Goal: Check status

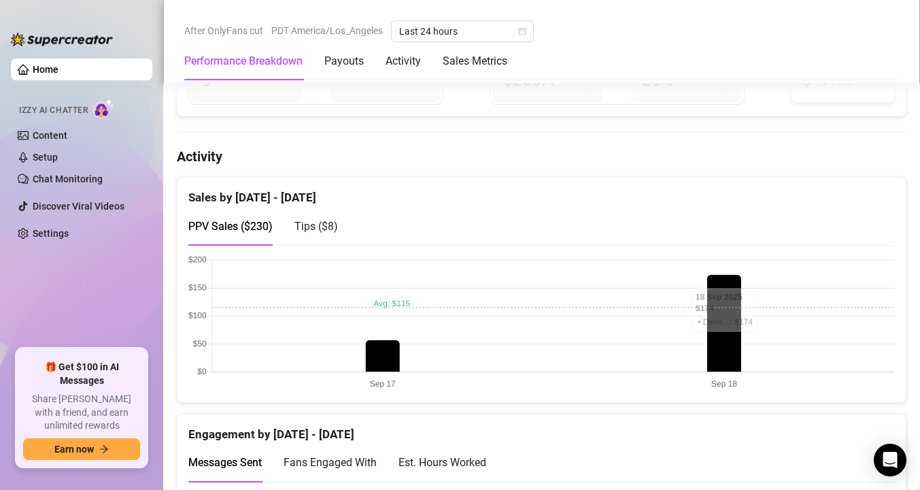
scroll to position [598, 0]
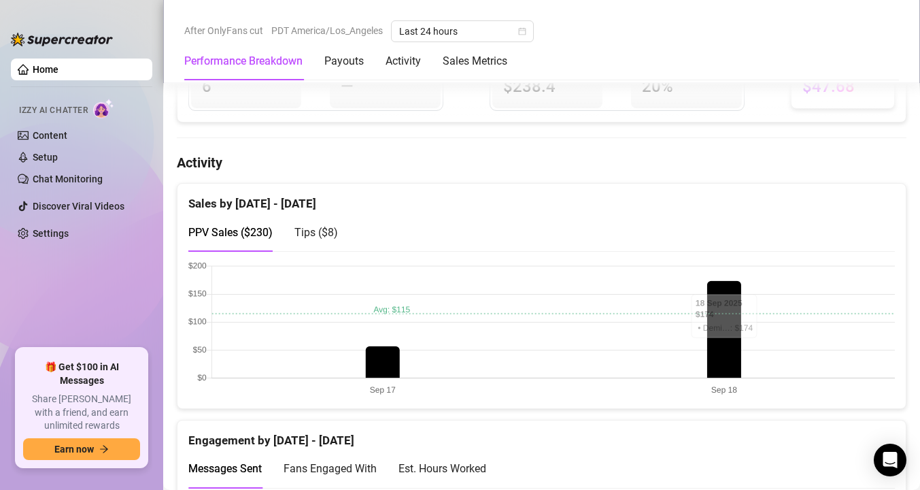
click at [318, 226] on span "Tips ( $8 )" at bounding box center [316, 232] width 44 height 13
click at [264, 231] on span "PPV Sales ( $230 )" at bounding box center [230, 232] width 84 height 13
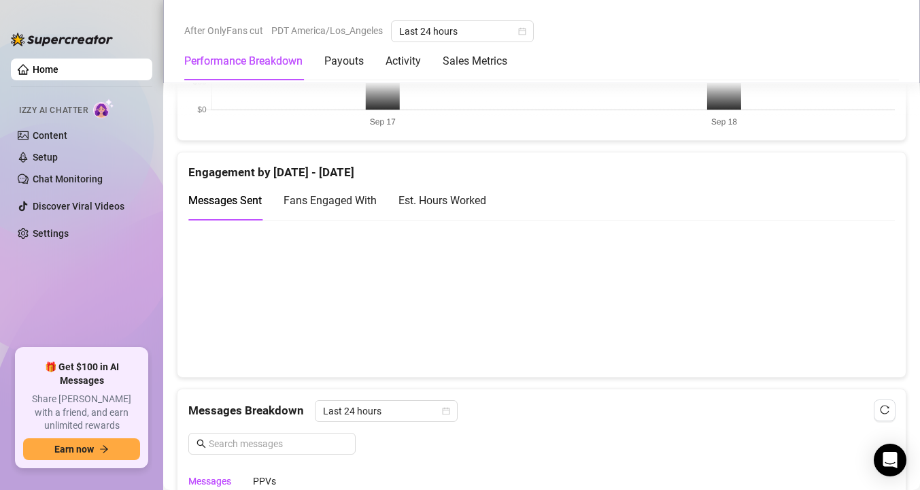
scroll to position [962, 0]
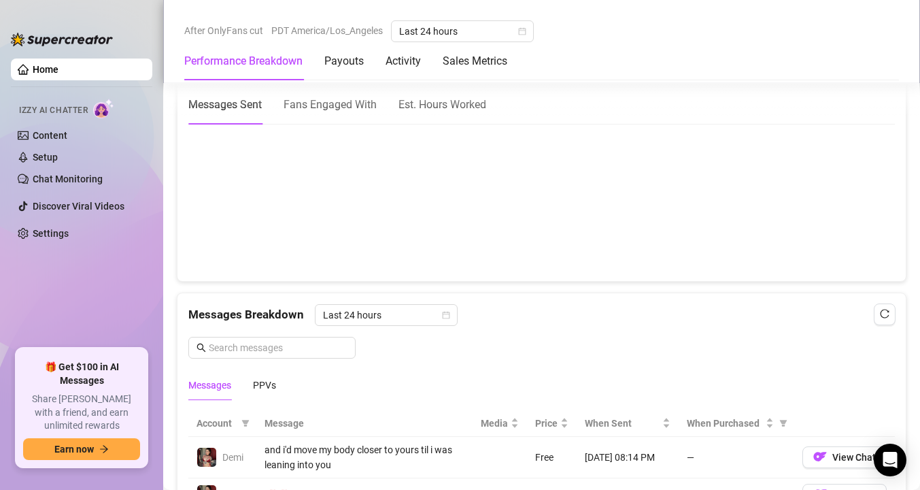
click at [471, 96] on div "Est. Hours Worked" at bounding box center [443, 104] width 88 height 17
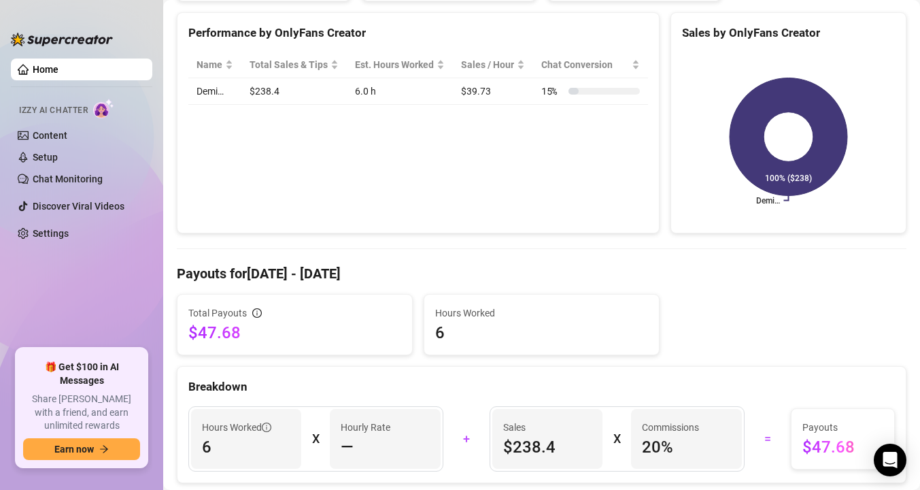
scroll to position [0, 0]
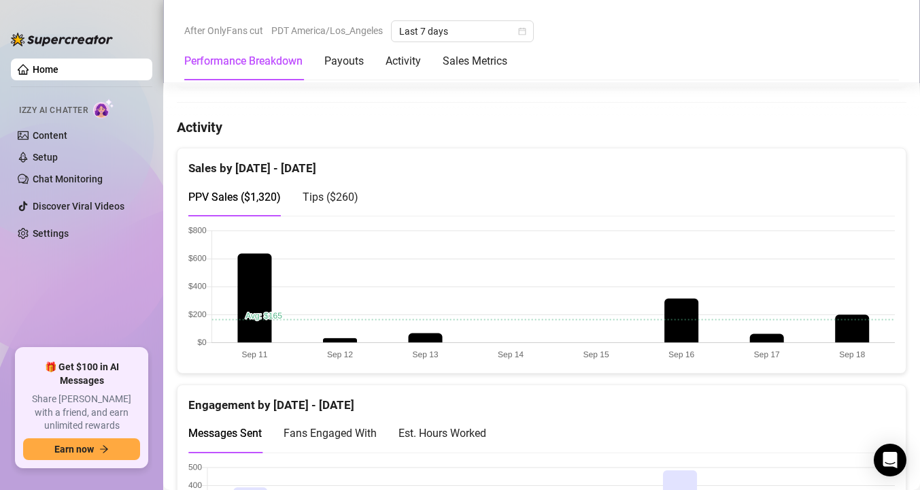
scroll to position [713, 0]
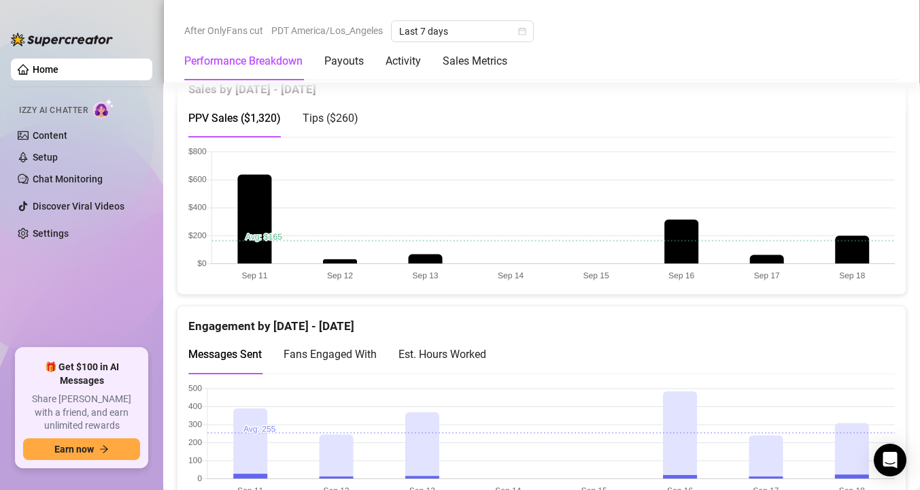
click at [342, 115] on span "Tips ( $260 )" at bounding box center [331, 118] width 56 height 13
click at [467, 352] on div "Est. Hours Worked" at bounding box center [443, 353] width 88 height 17
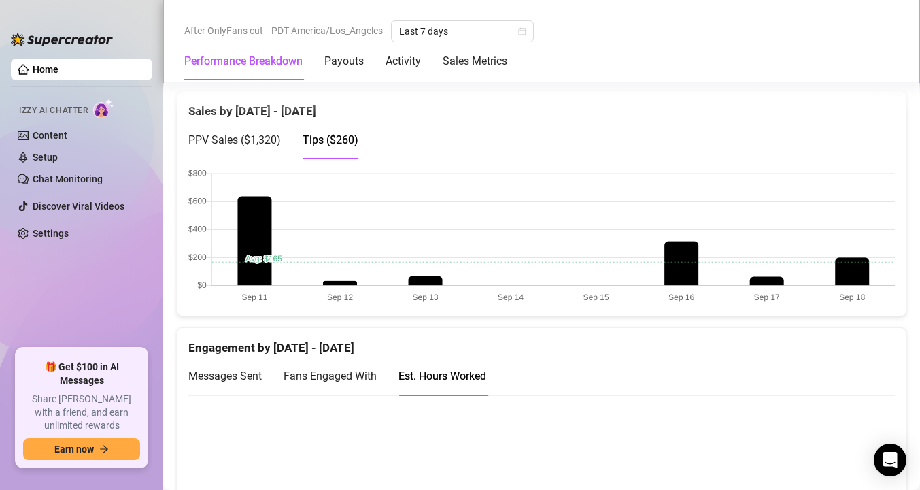
scroll to position [678, 0]
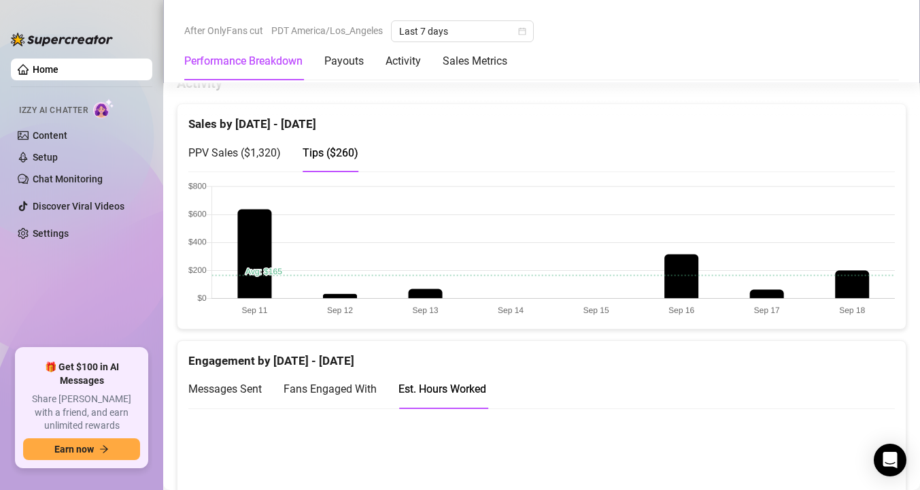
click at [229, 165] on div "PPV Sales ( $1,320 )" at bounding box center [234, 152] width 92 height 39
drag, startPoint x: 846, startPoint y: 280, endPoint x: 828, endPoint y: 273, distance: 19.6
click at [828, 273] on canvas at bounding box center [541, 250] width 707 height 136
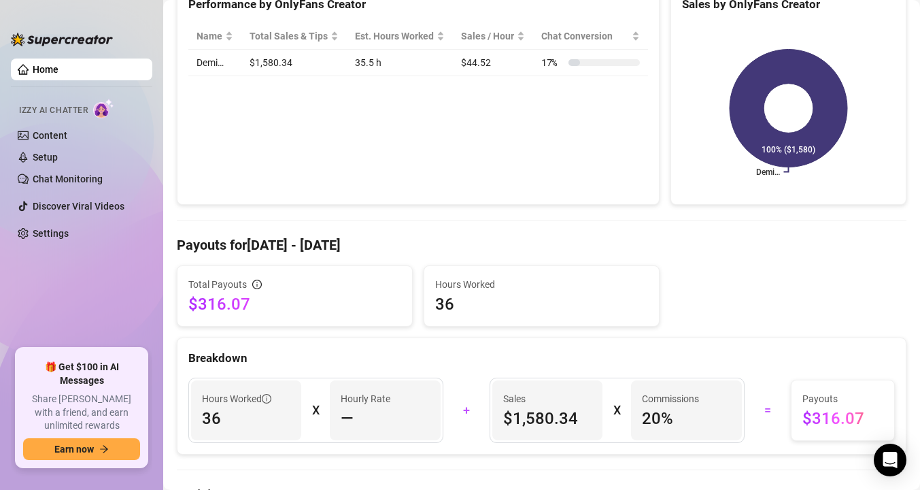
scroll to position [0, 0]
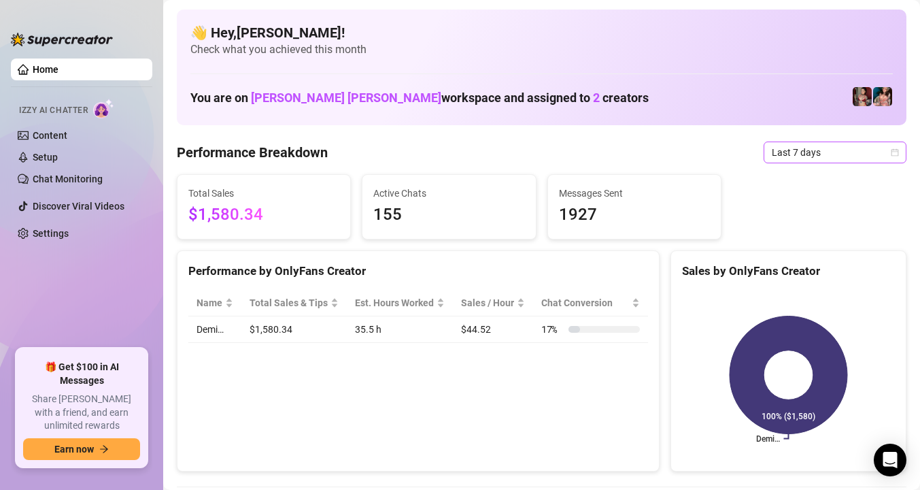
click at [832, 147] on span "Last 7 days" at bounding box center [835, 152] width 126 height 20
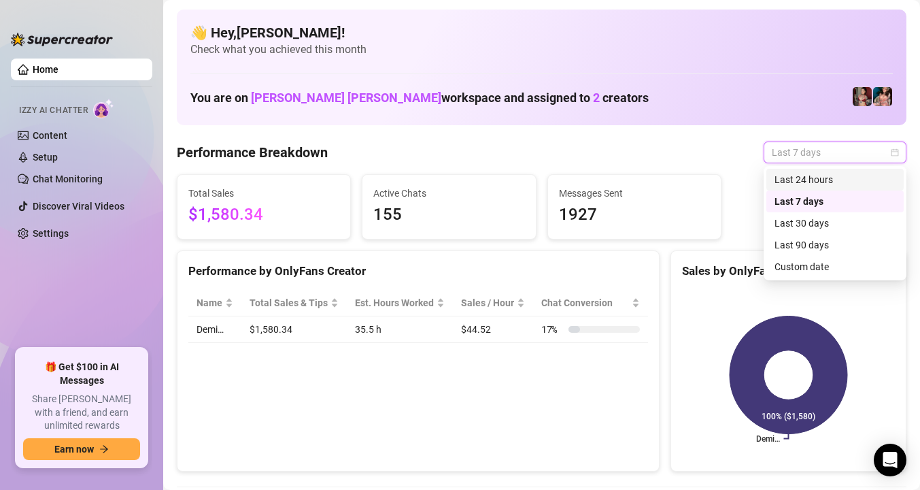
click at [825, 176] on div "Last 24 hours" at bounding box center [835, 179] width 121 height 15
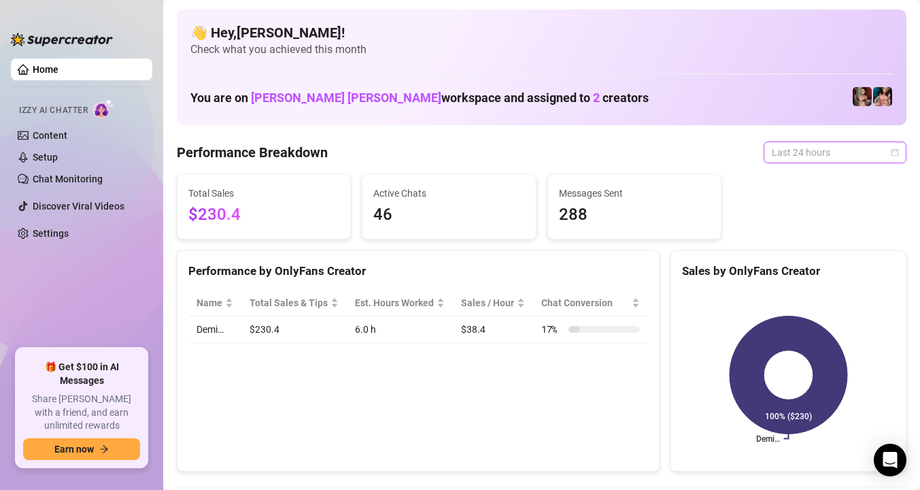
click at [839, 150] on span "Last 24 hours" at bounding box center [835, 152] width 126 height 20
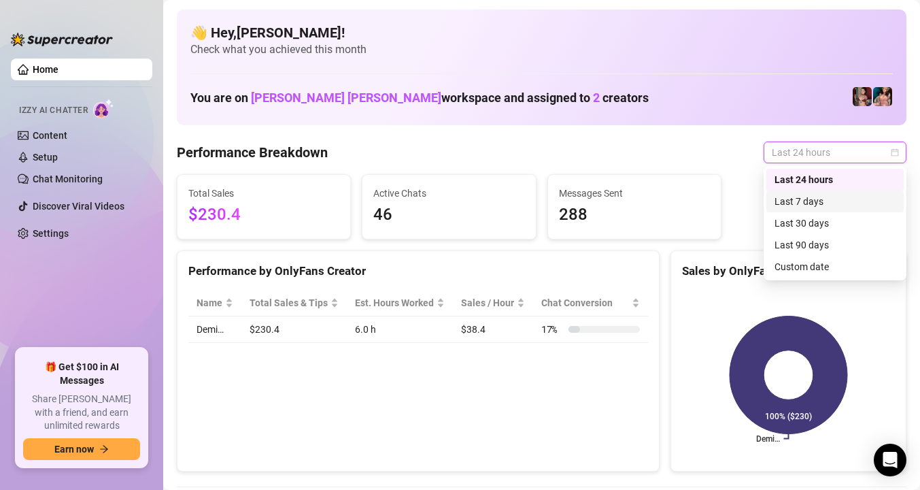
click at [822, 200] on div "Last 7 days" at bounding box center [835, 201] width 121 height 15
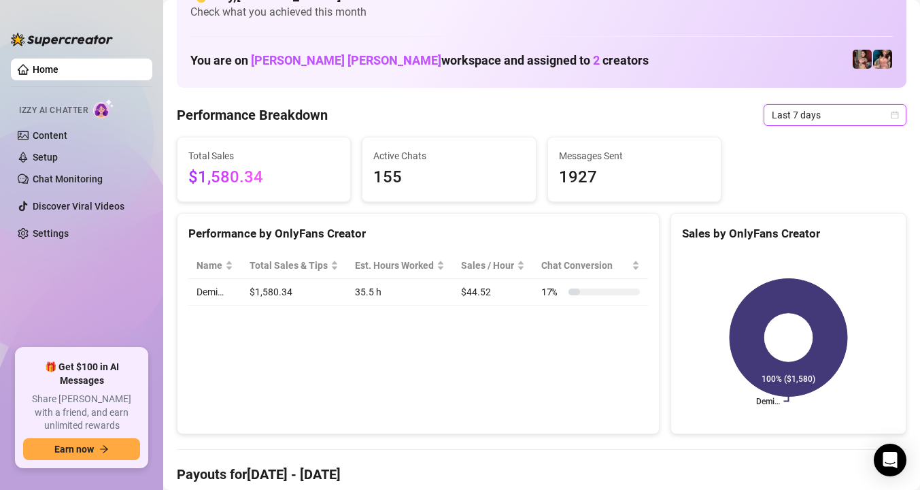
scroll to position [32, 0]
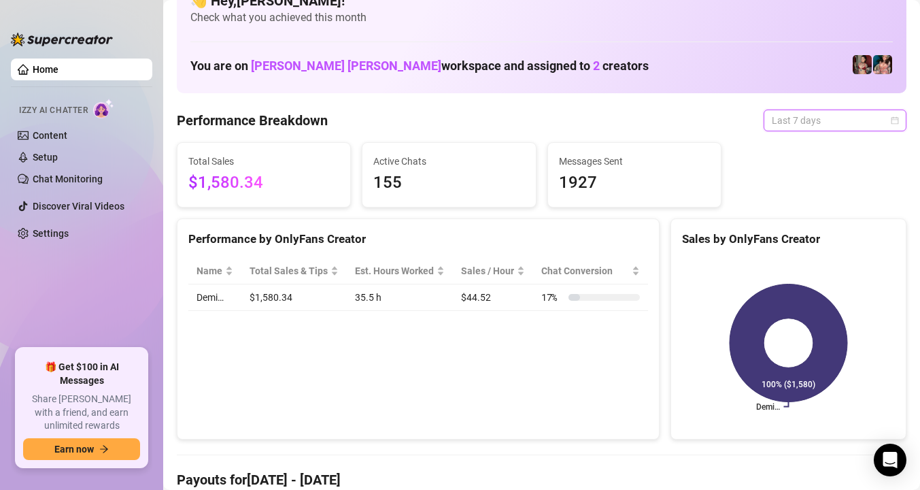
click at [817, 120] on span "Last 7 days" at bounding box center [835, 120] width 126 height 20
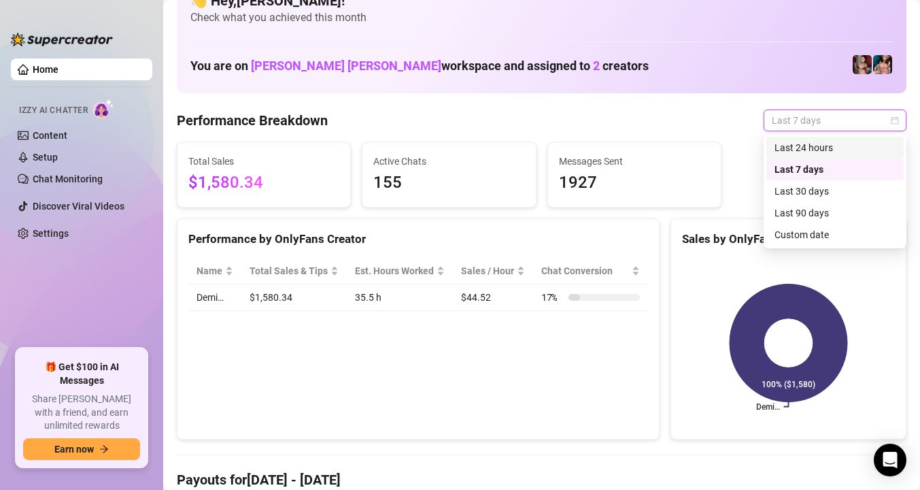
click at [826, 123] on span "Last 7 days" at bounding box center [835, 120] width 126 height 20
click at [894, 126] on span "Last 7 days" at bounding box center [835, 120] width 126 height 20
click at [892, 126] on span "Last 7 days" at bounding box center [835, 120] width 126 height 20
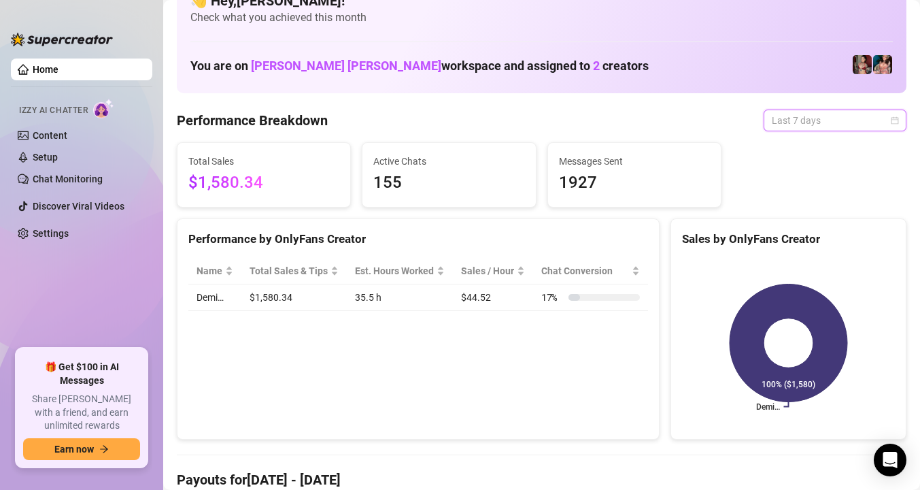
click at [892, 126] on span "Last 7 days" at bounding box center [835, 120] width 126 height 20
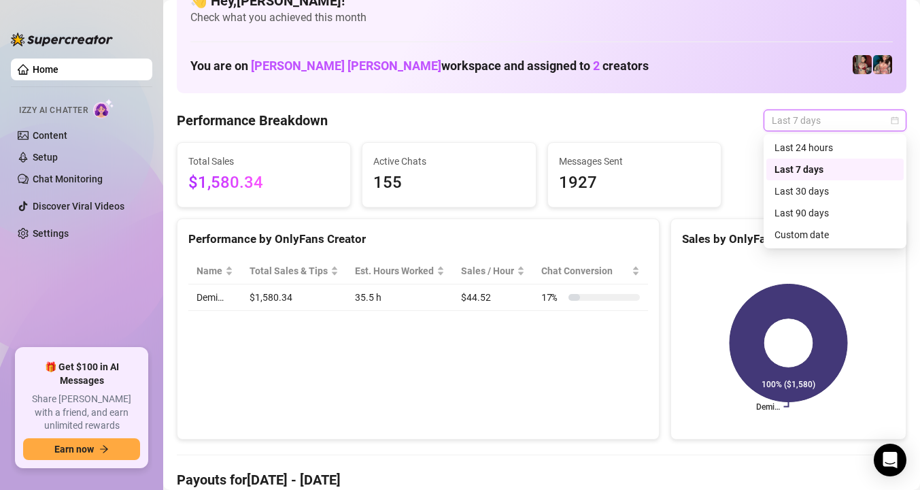
click at [813, 168] on div "Last 7 days" at bounding box center [835, 169] width 121 height 15
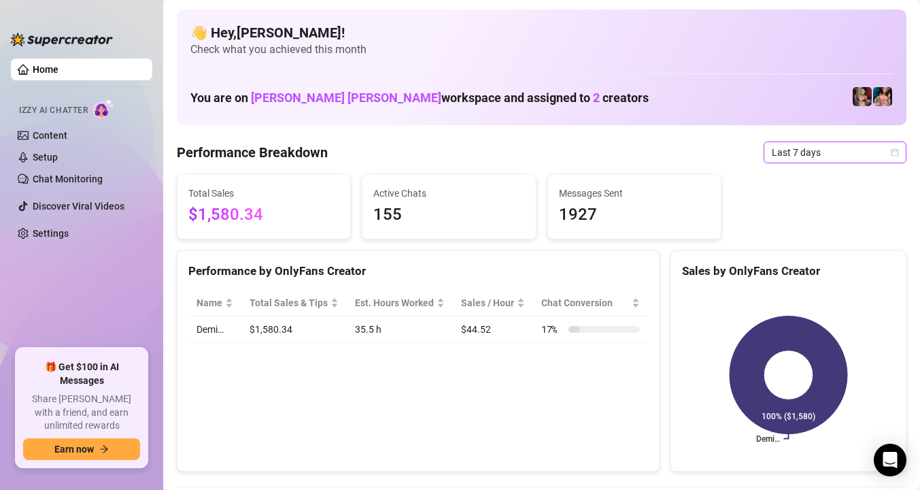
scroll to position [1, 0]
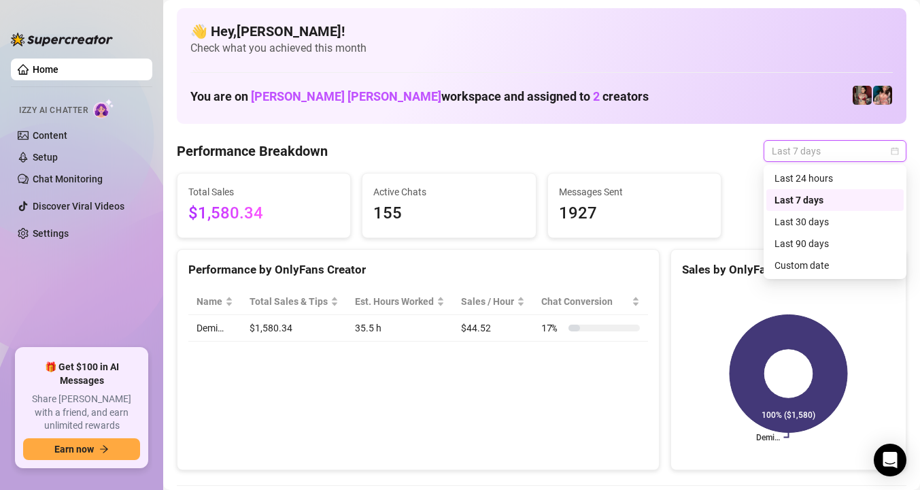
click at [809, 141] on span "Last 7 days" at bounding box center [835, 151] width 126 height 20
click at [826, 267] on div "Custom date" at bounding box center [835, 265] width 121 height 15
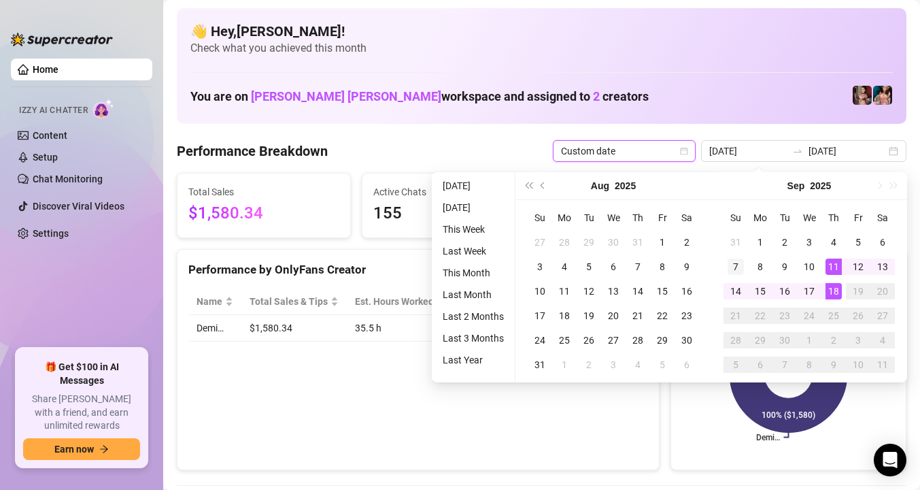
type input "2025-09-07"
click at [735, 262] on div "7" at bounding box center [736, 266] width 16 height 16
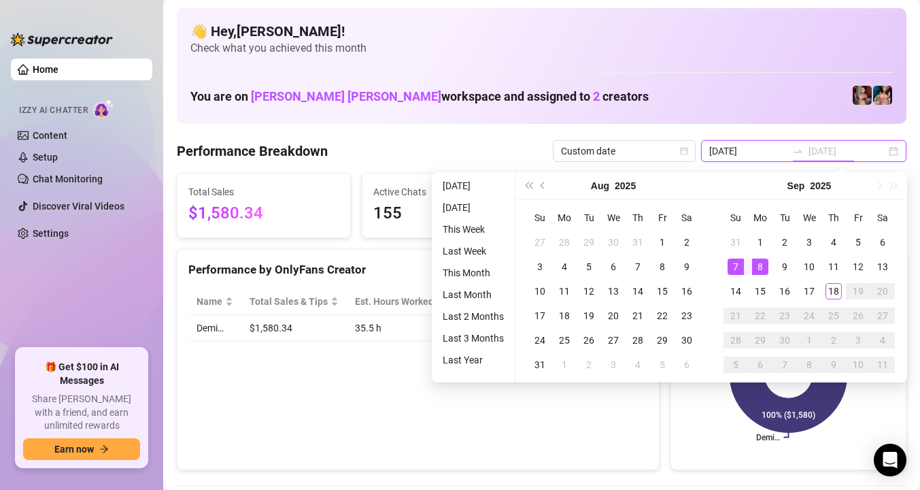
type input "2025-09-18"
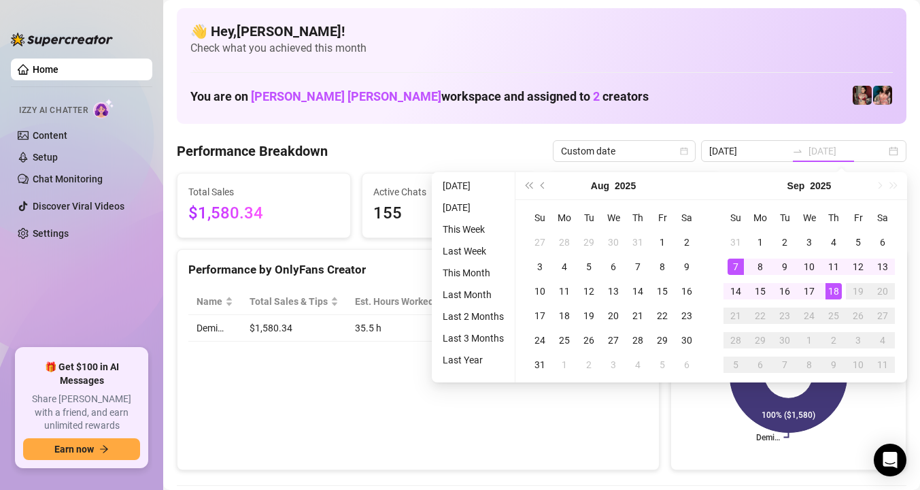
click at [831, 289] on div "18" at bounding box center [834, 291] width 16 height 16
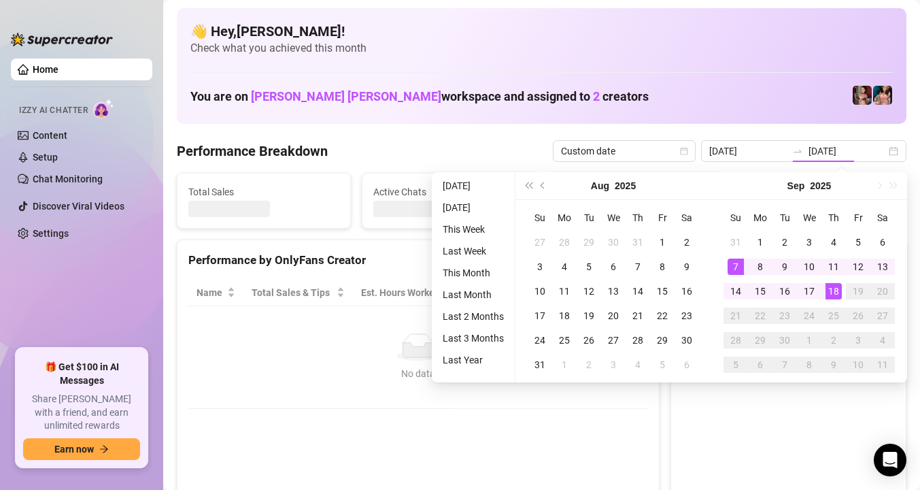
type input "2025-09-07"
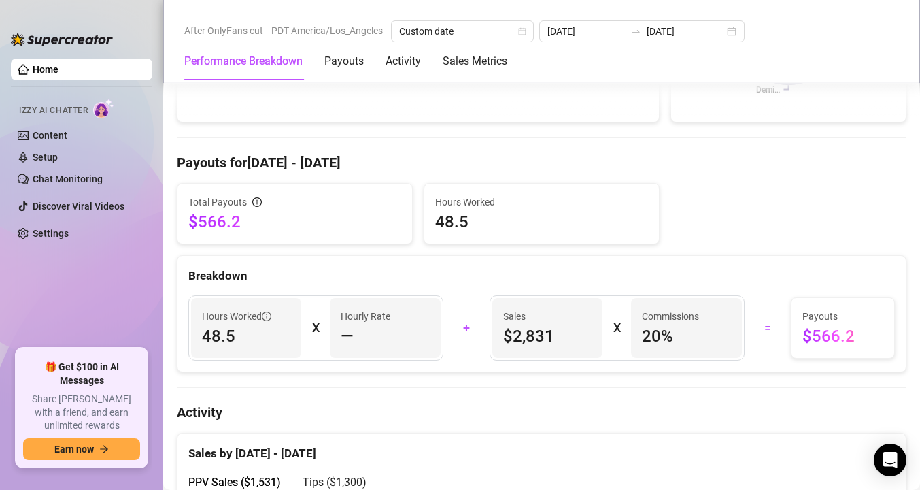
scroll to position [0, 0]
